Goal: Check status: Check status

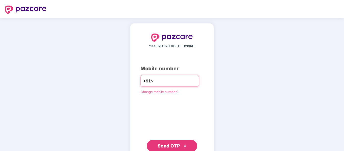
type input "**********"
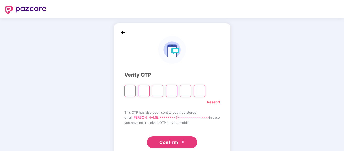
type input "*"
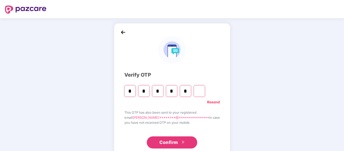
type input "*"
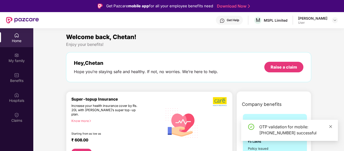
click at [329, 125] on icon "close" at bounding box center [330, 127] width 4 height 4
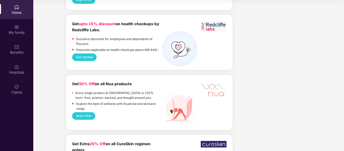
scroll to position [696, 0]
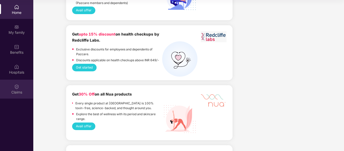
click at [13, 85] on div "Claims" at bounding box center [16, 89] width 33 height 19
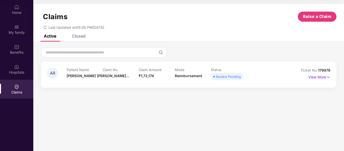
click at [229, 74] on div "Review Pending" at bounding box center [228, 76] width 25 height 5
click at [327, 77] on img at bounding box center [328, 77] width 4 height 6
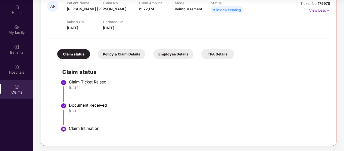
scroll to position [54, 0]
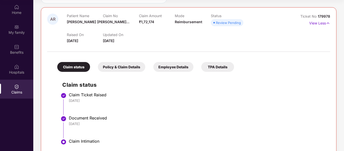
click at [119, 65] on div "Policy & Claim Details" at bounding box center [121, 67] width 47 height 10
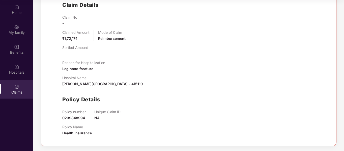
scroll to position [134, 0]
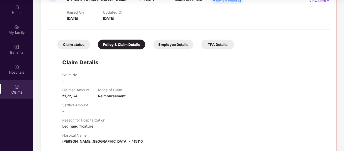
click at [171, 44] on div "Employee Details" at bounding box center [173, 45] width 40 height 10
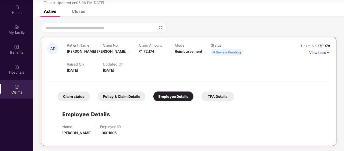
click at [220, 56] on span "Review Pending" at bounding box center [227, 52] width 32 height 7
click at [219, 53] on div "Review Pending" at bounding box center [228, 52] width 25 height 5
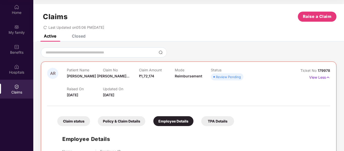
click at [77, 35] on div "Closed" at bounding box center [79, 36] width 14 height 5
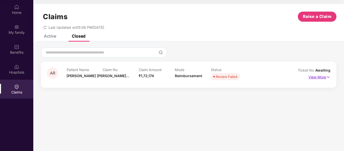
click at [327, 77] on img at bounding box center [328, 77] width 4 height 6
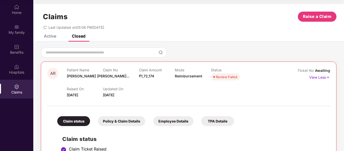
click at [48, 36] on div "Active" at bounding box center [50, 36] width 12 height 5
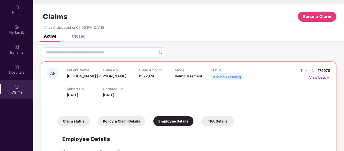
click at [76, 37] on div "Closed" at bounding box center [79, 36] width 14 height 5
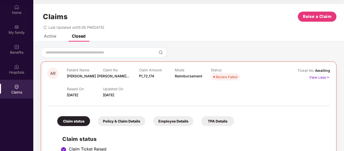
scroll to position [44, 0]
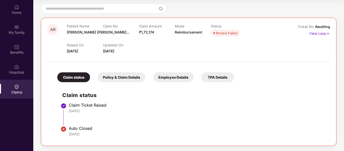
click at [222, 75] on div "TPA Details" at bounding box center [217, 77] width 33 height 10
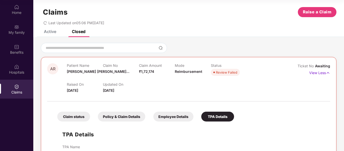
scroll to position [4, 0]
click at [52, 32] on div "Active" at bounding box center [50, 31] width 12 height 5
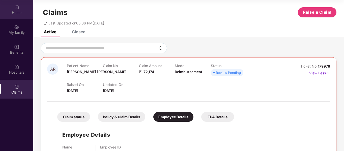
click at [18, 10] on div "Home" at bounding box center [16, 12] width 33 height 5
